Goal: Task Accomplishment & Management: Use online tool/utility

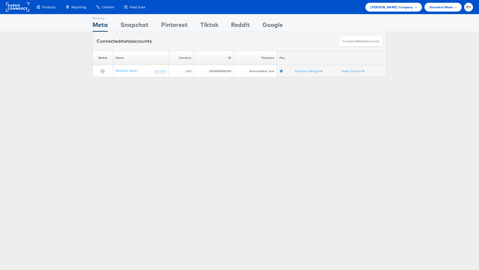
click at [399, 5] on span "Steve Madden Company" at bounding box center [391, 7] width 42 height 5
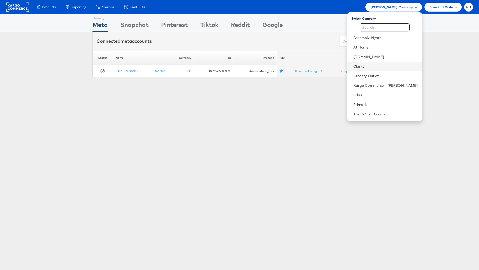
click at [379, 63] on li "Clarks" at bounding box center [384, 67] width 75 height 10
click at [369, 65] on link "Clarks" at bounding box center [385, 66] width 65 height 5
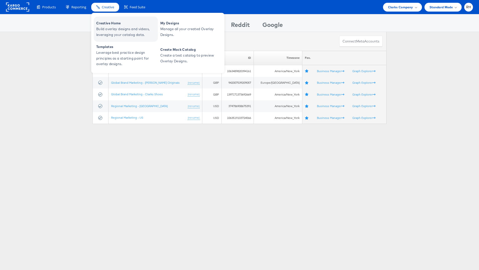
click at [109, 23] on span "Creative Home" at bounding box center [126, 23] width 60 height 6
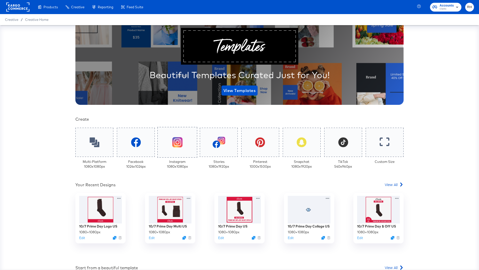
scroll to position [36, 0]
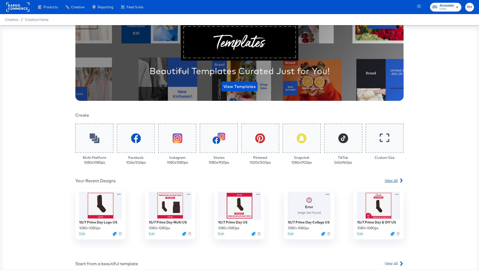
click at [387, 180] on span "View All" at bounding box center [391, 180] width 13 height 5
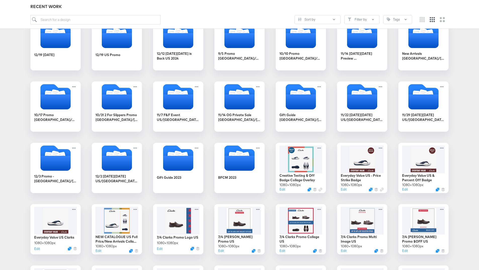
scroll to position [274, 0]
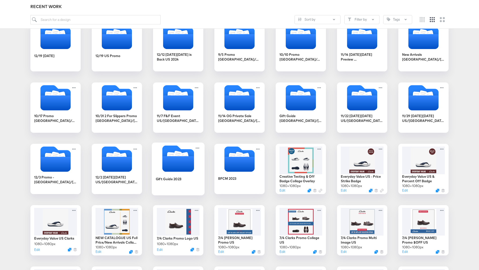
click at [172, 155] on icon "Folder" at bounding box center [171, 157] width 8 height 10
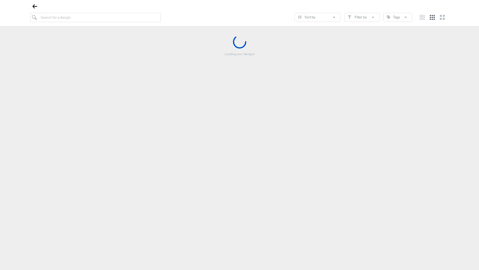
scroll to position [57, 0]
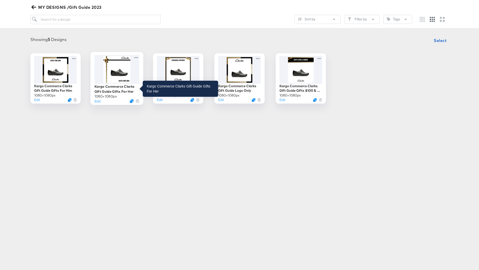
click at [117, 88] on div "Kargo Commerce Clarks Gift Guide Gifts For Her" at bounding box center [117, 89] width 45 height 10
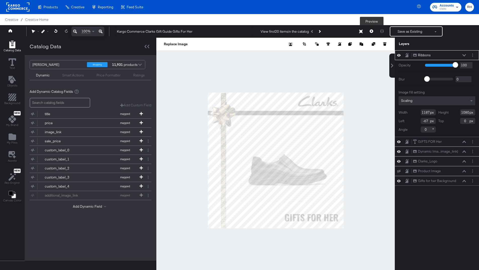
click at [369, 32] on button at bounding box center [371, 31] width 11 height 10
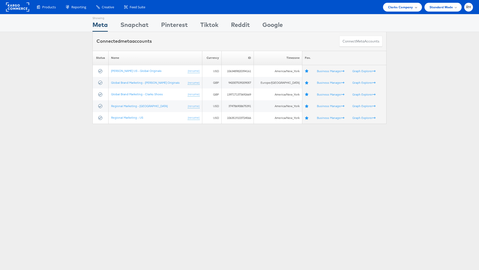
click at [394, 6] on span "Clarks Company" at bounding box center [400, 7] width 25 height 5
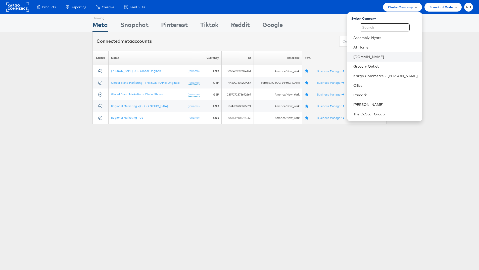
click at [391, 60] on li "Cars.com" at bounding box center [384, 57] width 75 height 10
click at [396, 59] on li "Cars.com" at bounding box center [384, 57] width 75 height 10
click at [414, 55] on link "Cars.com" at bounding box center [385, 56] width 65 height 5
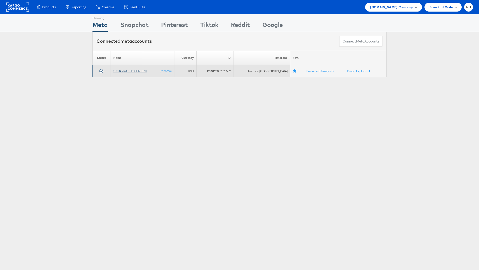
click at [124, 71] on link "CARS_ACQ_HIGH INTENT" at bounding box center [130, 71] width 34 height 4
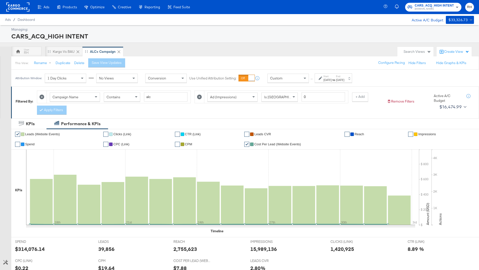
click at [220, 95] on span "Ad (Impressions)" at bounding box center [223, 97] width 26 height 5
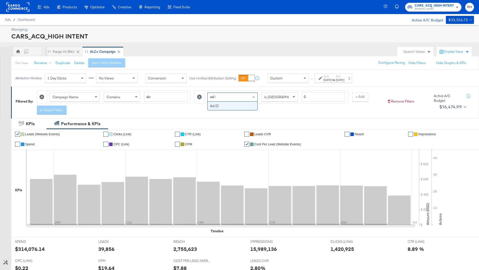
type input "ad id"
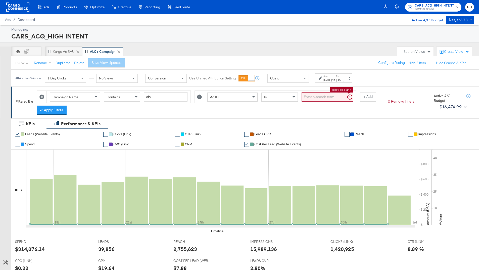
click at [302, 98] on input "search" at bounding box center [328, 96] width 52 height 9
paste input "120234618669180073"
click at [56, 113] on button "Apply Filters" at bounding box center [52, 110] width 30 height 9
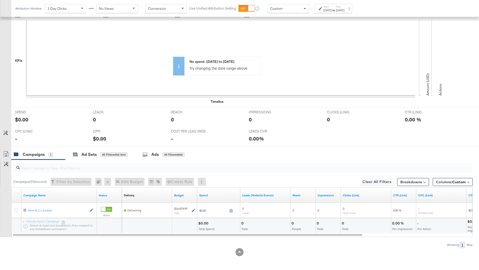
scroll to position [129, 0]
click at [171, 143] on div "COST PER LEAD (WEBSITE EVENTS) COST PER LEAD (WEBSITE EVENTS) -" at bounding box center [206, 136] width 78 height 19
click at [165, 161] on input "search" at bounding box center [225, 166] width 411 height 10
click at [173, 154] on div "All Filtered Ads" at bounding box center [174, 154] width 22 height 5
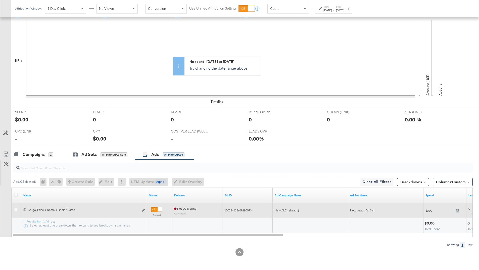
click at [18, 208] on div at bounding box center [16, 210] width 5 height 5
click at [17, 210] on icon at bounding box center [16, 210] width 4 height 4
click at [0, 0] on input "checkbox" at bounding box center [0, 0] width 0 height 0
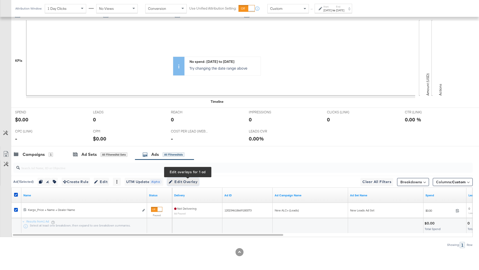
click at [181, 182] on span "Edit Overlay Edit overlays for 1 ad" at bounding box center [183, 182] width 29 height 6
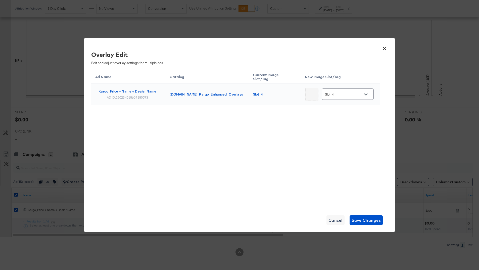
click at [346, 88] on div "Slot_4" at bounding box center [348, 93] width 52 height 11
click at [364, 93] on icon "Open" at bounding box center [366, 95] width 4 height 4
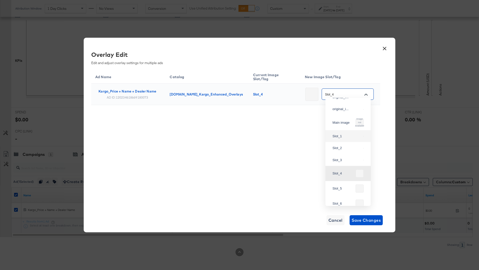
scroll to position [36, 0]
click at [385, 47] on button "×" at bounding box center [384, 47] width 9 height 9
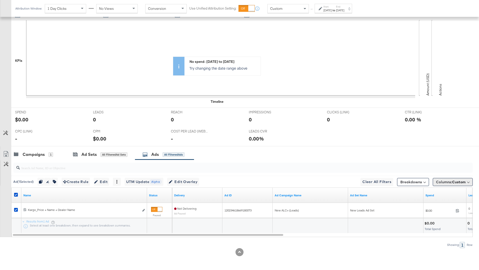
click at [444, 183] on span "Columns: Custom" at bounding box center [451, 181] width 30 height 5
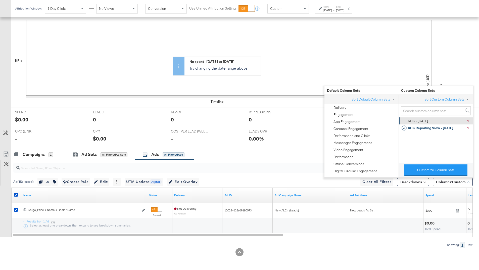
click at [434, 118] on div "RHK - 9.5.25 Delete RHK - 9.5.25" at bounding box center [436, 120] width 68 height 7
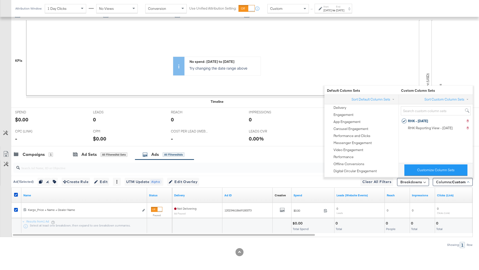
click at [303, 152] on div "Campaigns 1 Ad Sets All Filtered Ad Sets Ads All Filtered Ads" at bounding box center [245, 154] width 468 height 11
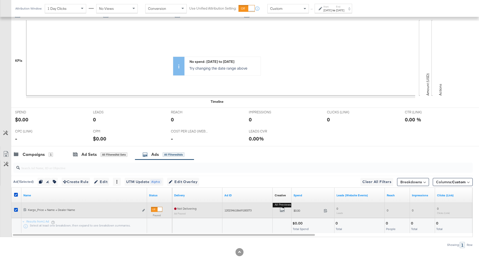
click at [283, 212] on button "All Previews" at bounding box center [282, 210] width 5 height 6
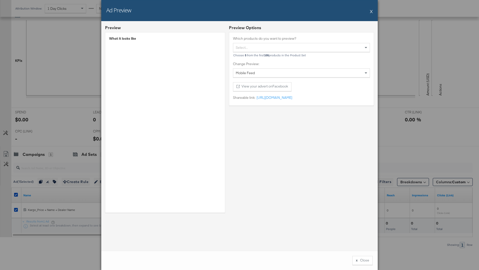
click at [371, 12] on button "X" at bounding box center [371, 11] width 3 height 10
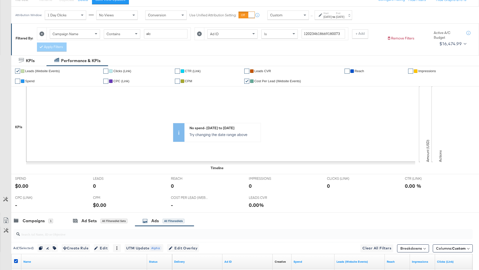
scroll to position [0, 0]
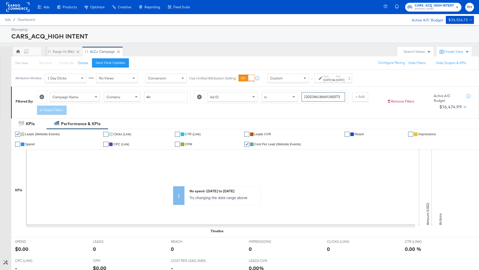
click at [317, 99] on input "120234618669180073" at bounding box center [323, 96] width 43 height 9
paste input "70072"
type input "120234618700720073"
click at [62, 108] on button "Apply Filters" at bounding box center [52, 110] width 30 height 9
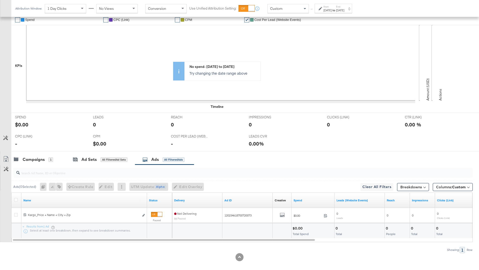
scroll to position [129, 0]
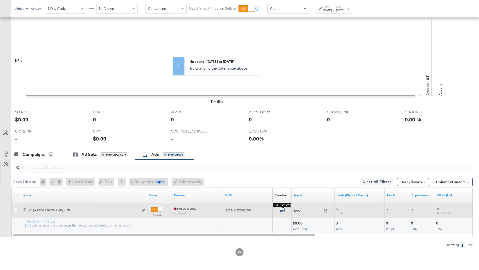
click at [280, 210] on icon "default" at bounding box center [282, 209] width 5 height 5
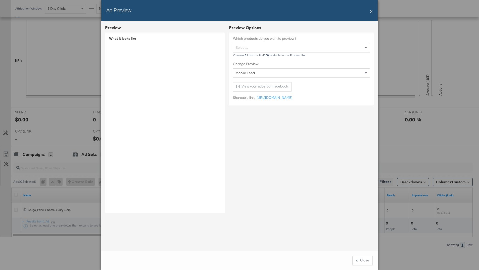
click at [371, 11] on button "X" at bounding box center [371, 11] width 3 height 10
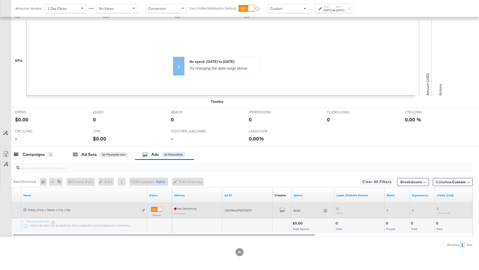
click at [17, 211] on icon at bounding box center [16, 210] width 4 height 4
click at [0, 0] on input "checkbox" at bounding box center [0, 0] width 0 height 0
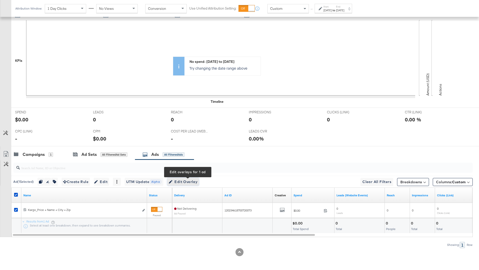
click at [188, 181] on span "Edit Overlay Edit overlays for 1 ad" at bounding box center [183, 182] width 29 height 6
